Goal: Navigation & Orientation: Go to known website

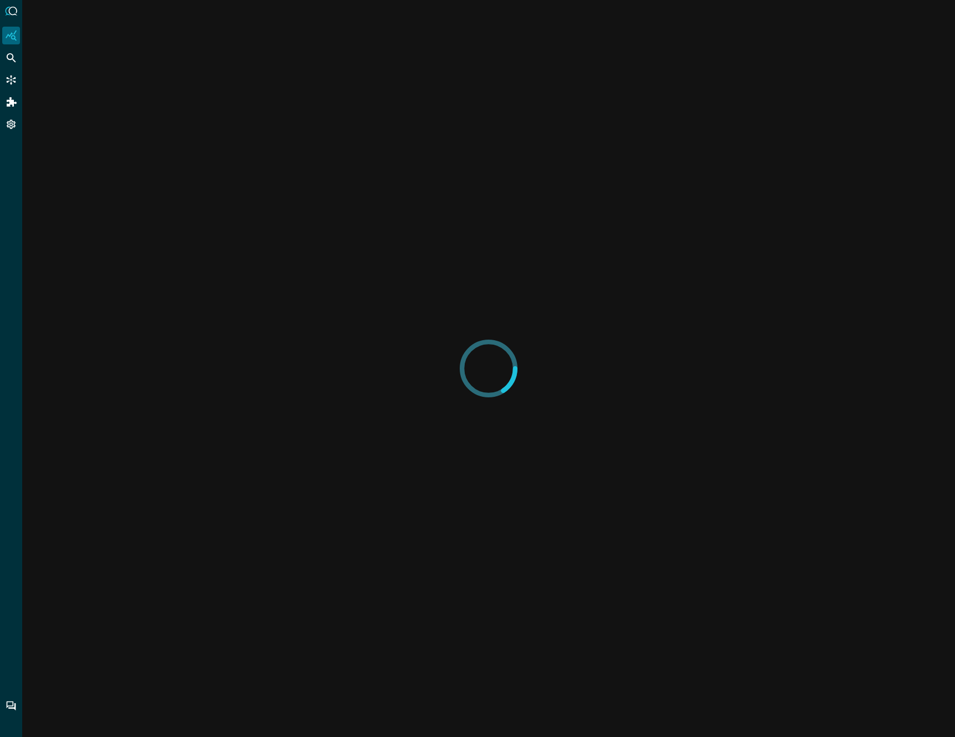
click at [489, 138] on div at bounding box center [489, 368] width 58 height 737
